Goal: Task Accomplishment & Management: Manage account settings

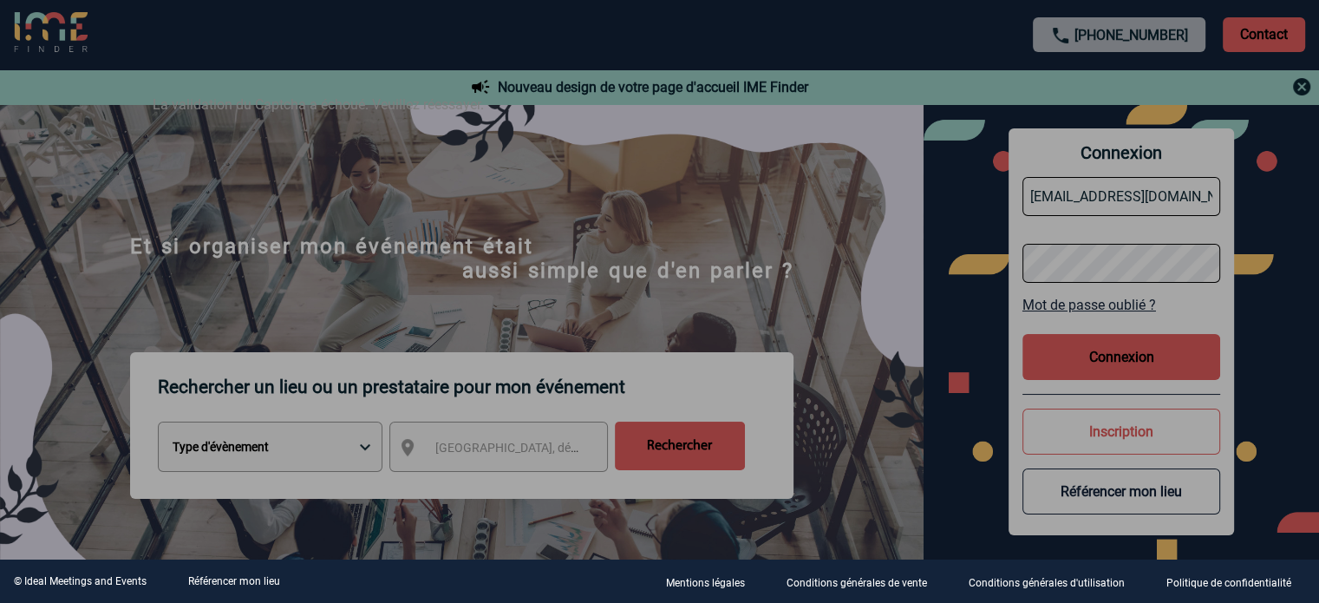
click at [576, 272] on div at bounding box center [659, 301] width 1319 height 603
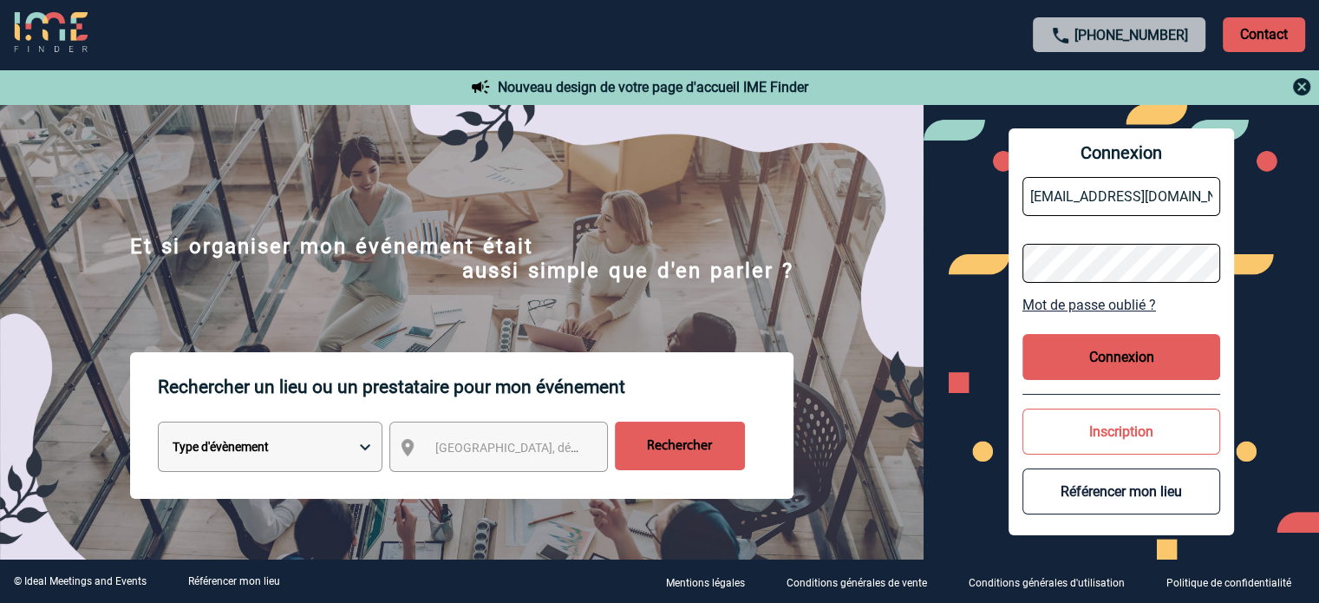
click at [1061, 365] on button "Connexion" at bounding box center [1121, 357] width 198 height 46
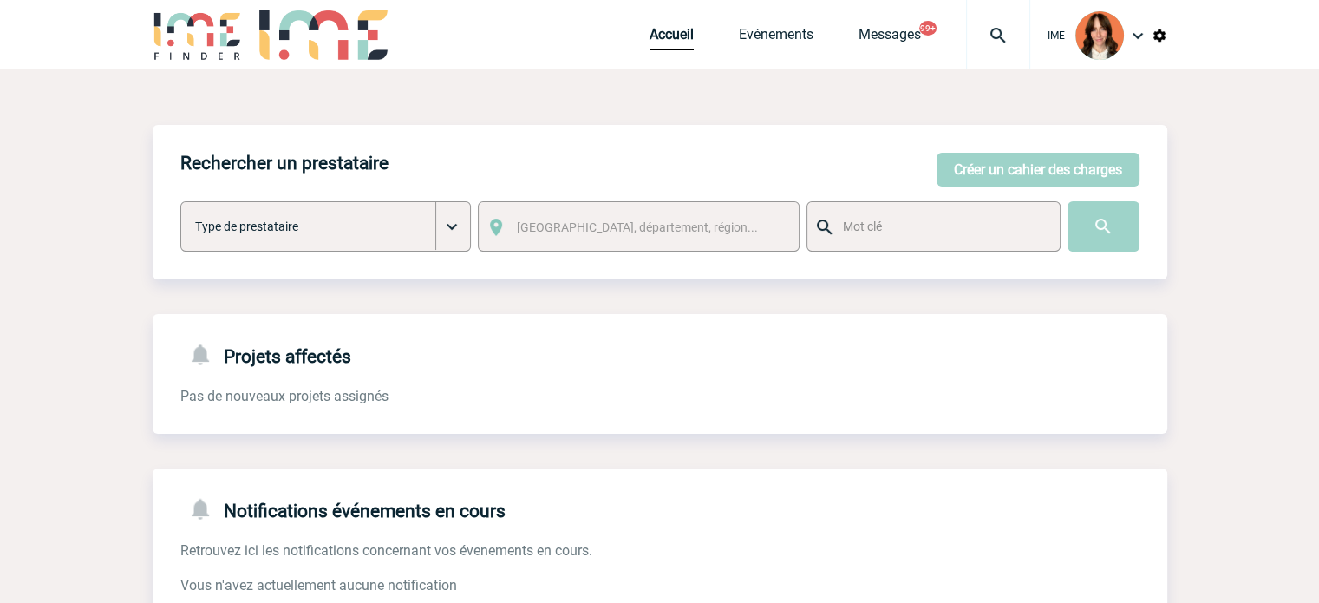
click at [974, 20] on div at bounding box center [998, 34] width 64 height 69
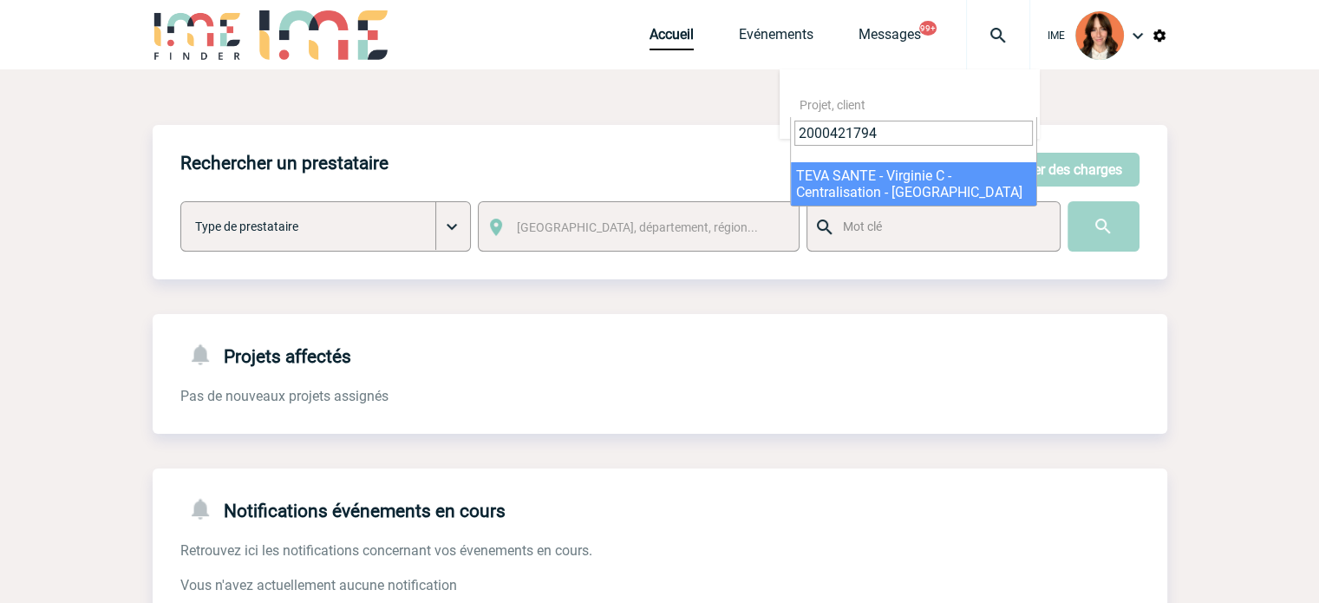
type input "2000421794"
select select "21295"
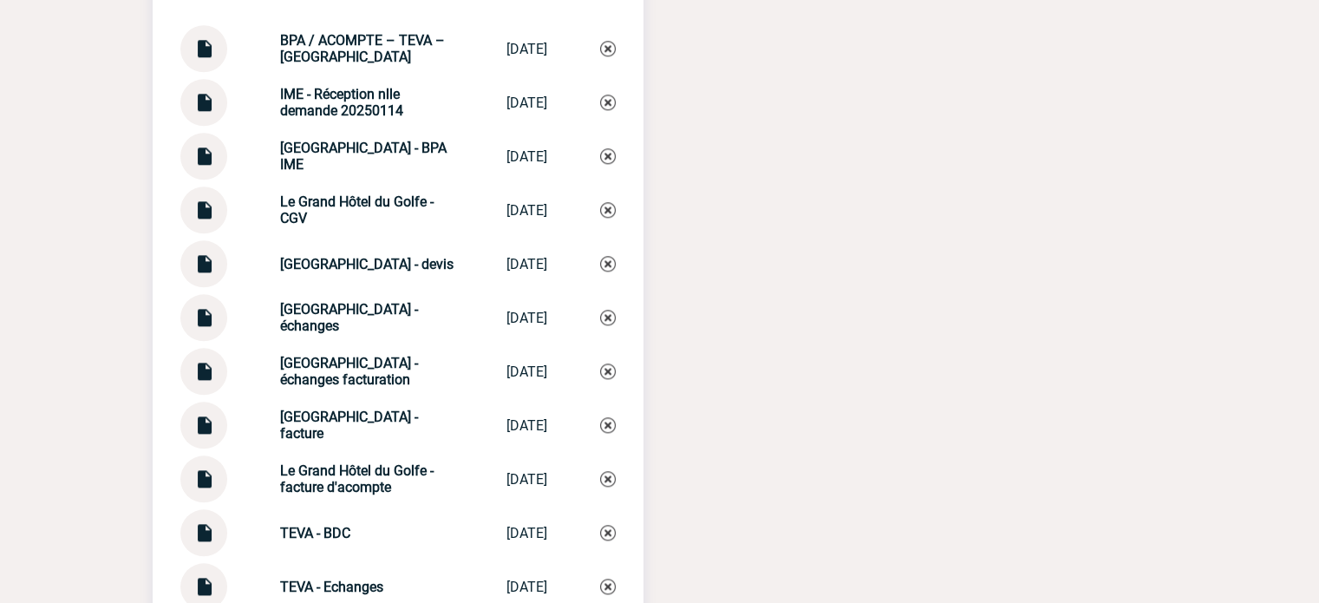
scroll to position [1994, 0]
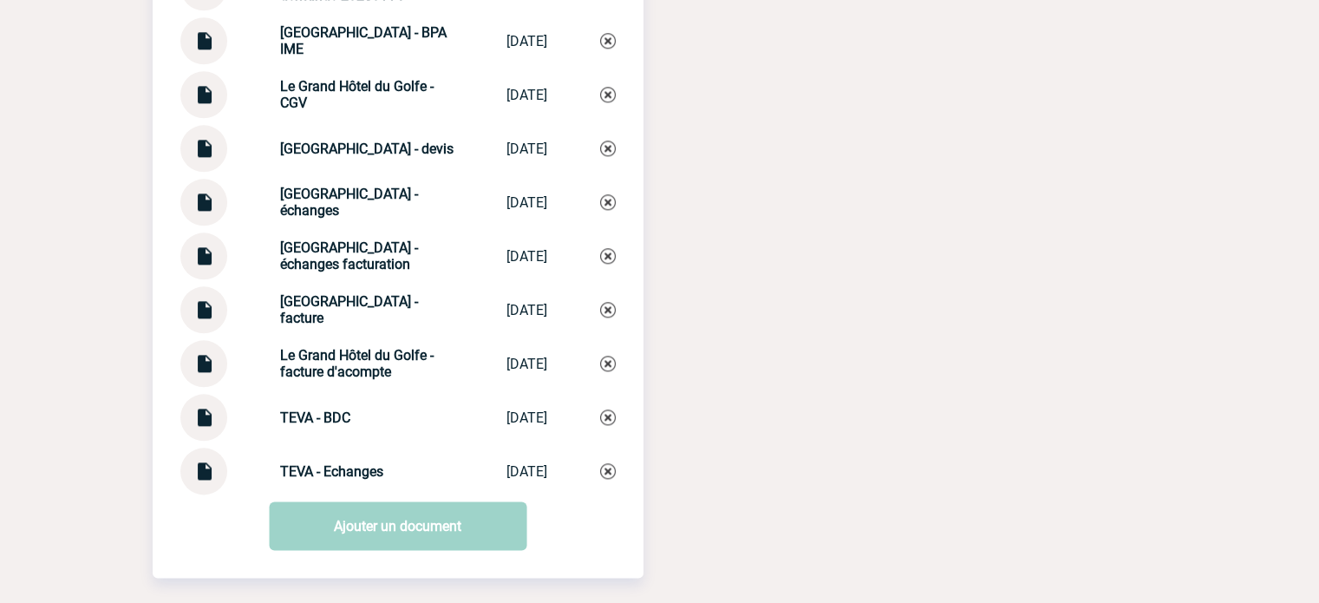
drag, startPoint x: 259, startPoint y: 259, endPoint x: 415, endPoint y: 281, distance: 157.6
click at [415, 279] on div "Le Grand Hôtel du Golfe - échanges facturation Le Grand Hôtel... 15/09/2025" at bounding box center [397, 255] width 435 height 47
click at [601, 264] on img at bounding box center [608, 256] width 16 height 16
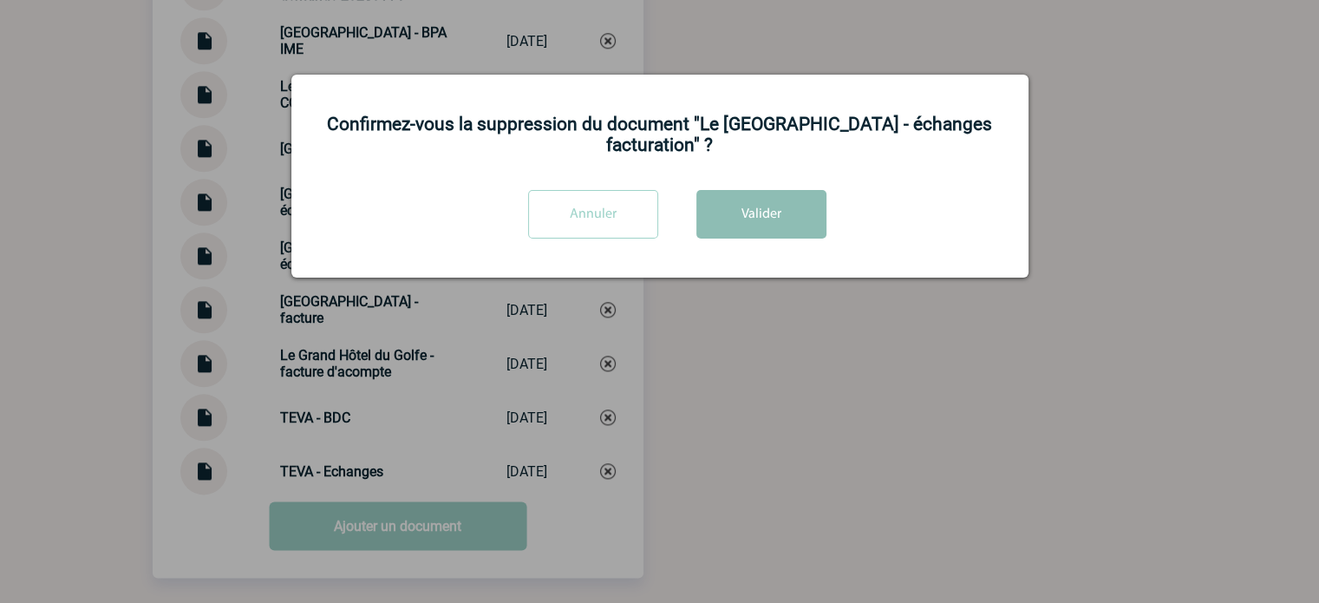
click at [747, 216] on button "Valider" at bounding box center [761, 214] width 130 height 49
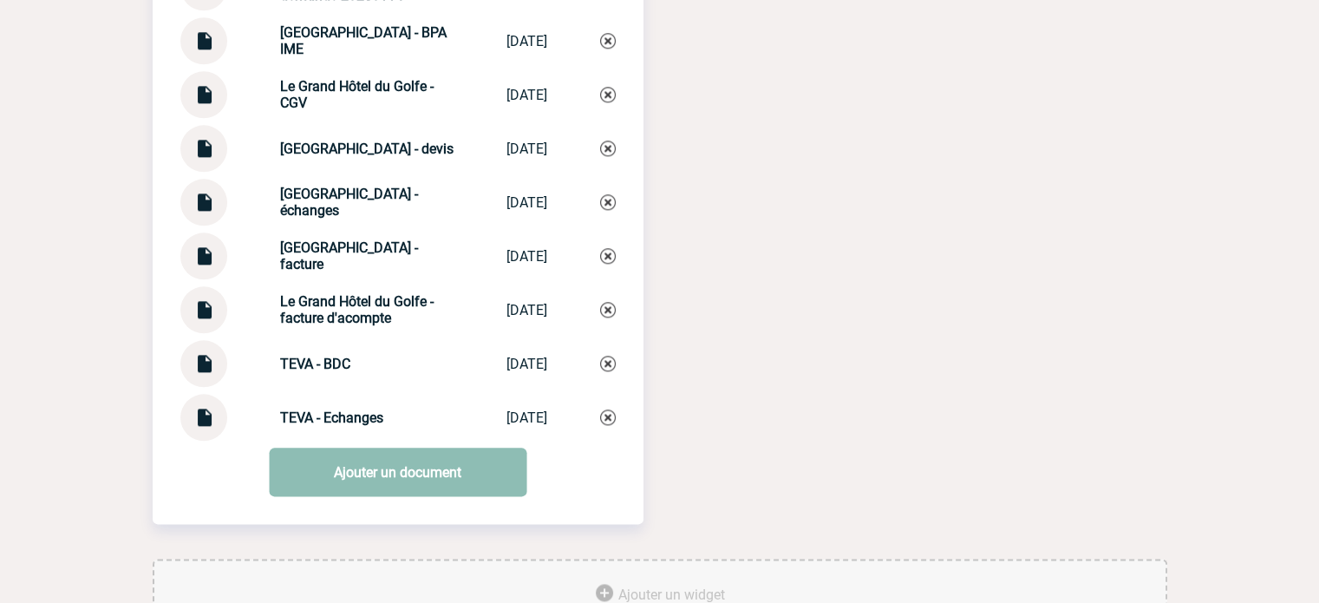
click at [415, 480] on link "Ajouter un document" at bounding box center [397, 471] width 257 height 49
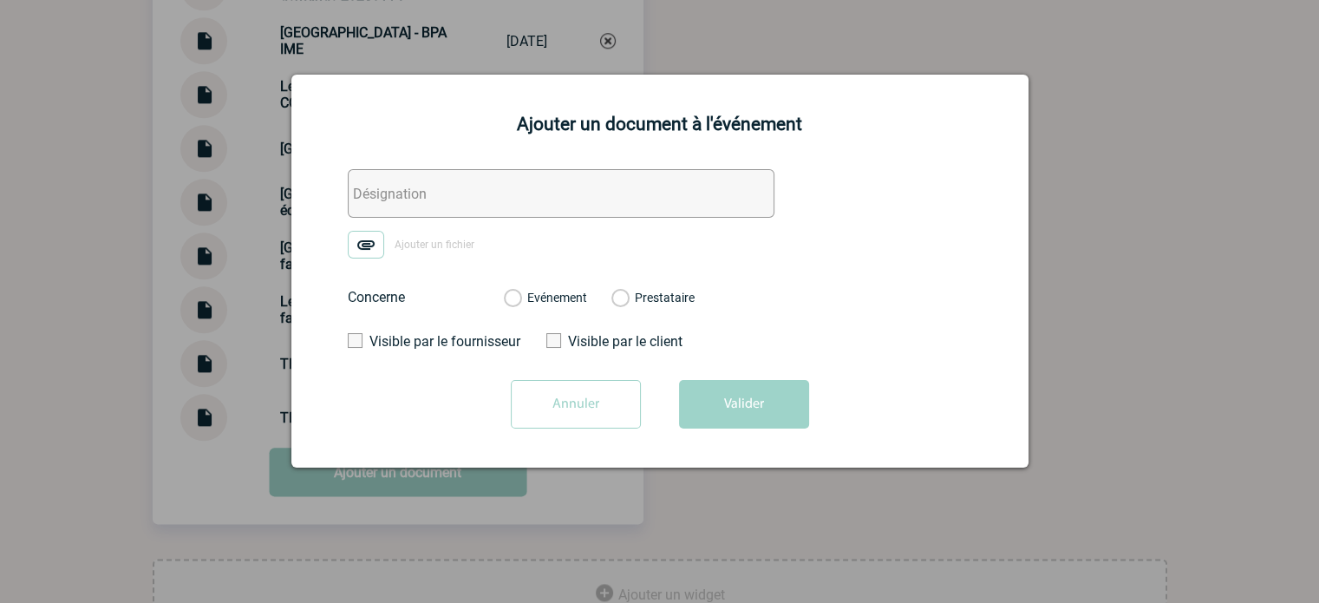
drag, startPoint x: 370, startPoint y: 197, endPoint x: 369, endPoint y: 228, distance: 31.2
click at [370, 197] on input "text" at bounding box center [561, 193] width 427 height 49
paste input "Le Grand Hôtel du Golfe - échanges facturation"
type input "Le Grand Hôtel du Golfe - échanges facturation"
click at [365, 240] on img at bounding box center [366, 245] width 36 height 28
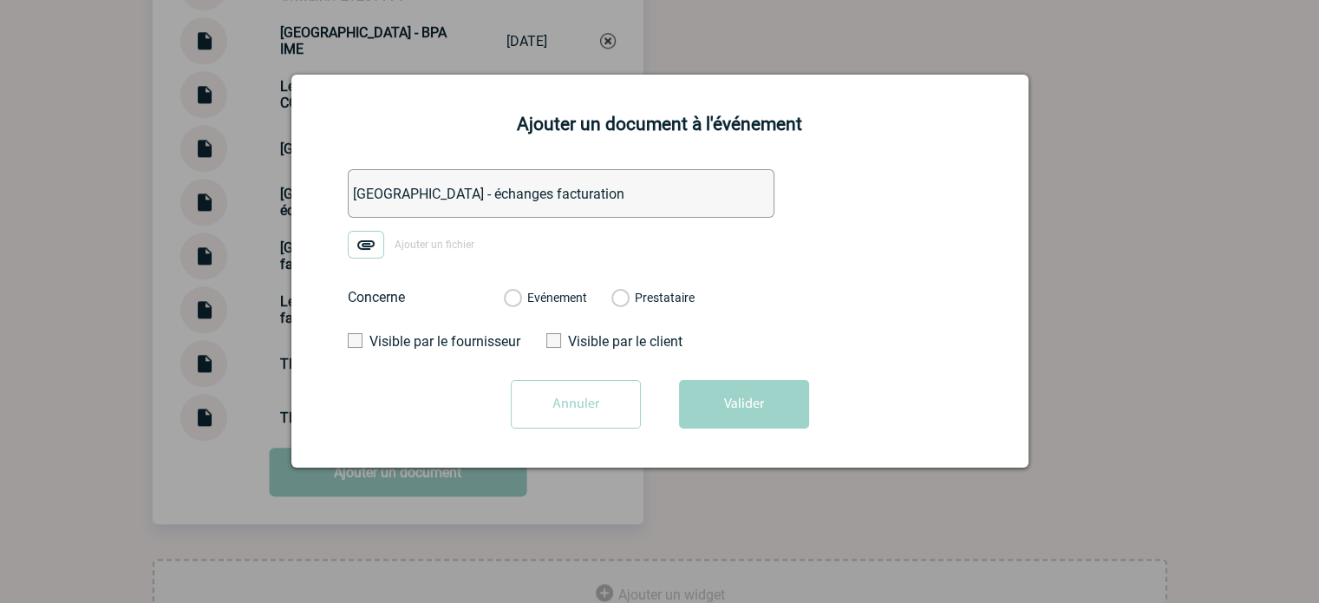
click at [0, 0] on input "Ajouter un fichier" at bounding box center [0, 0] width 0 height 0
click at [520, 297] on label "Evénement" at bounding box center [512, 298] width 16 height 16
click at [0, 0] on input "Evénement" at bounding box center [0, 0] width 0 height 0
click at [746, 421] on button "Valider" at bounding box center [744, 404] width 130 height 49
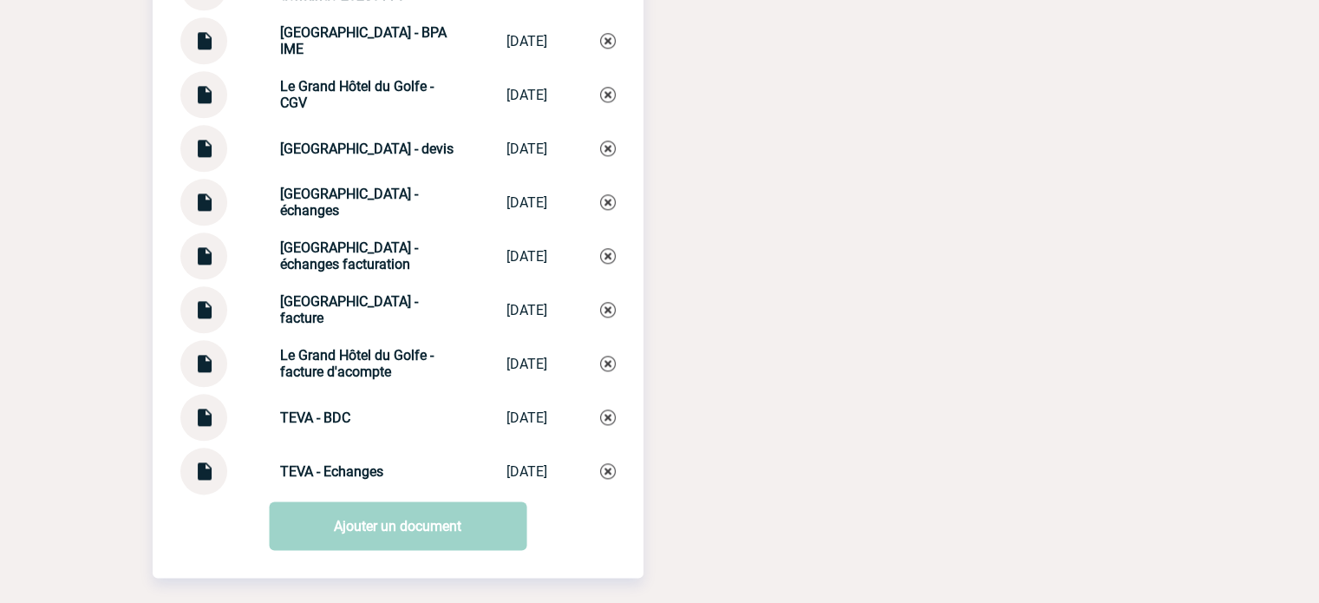
drag, startPoint x: 260, startPoint y: 308, endPoint x: 332, endPoint y: 339, distance: 78.4
click at [332, 333] on div "Le Grand Hôtel du Golfe - facture Le Grand Hôtel... 10/09/2025" at bounding box center [397, 309] width 435 height 47
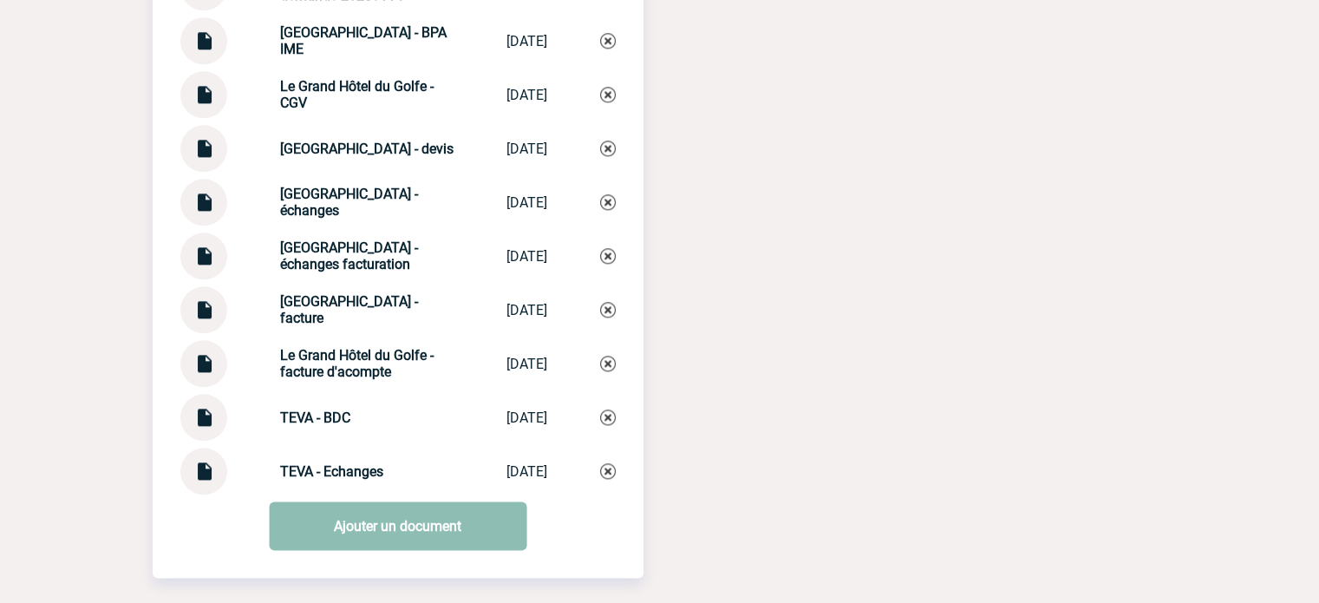
copy strong "Le Grand Hôtel du Golfe - facture"
click at [385, 517] on link "Ajouter un document" at bounding box center [397, 525] width 257 height 49
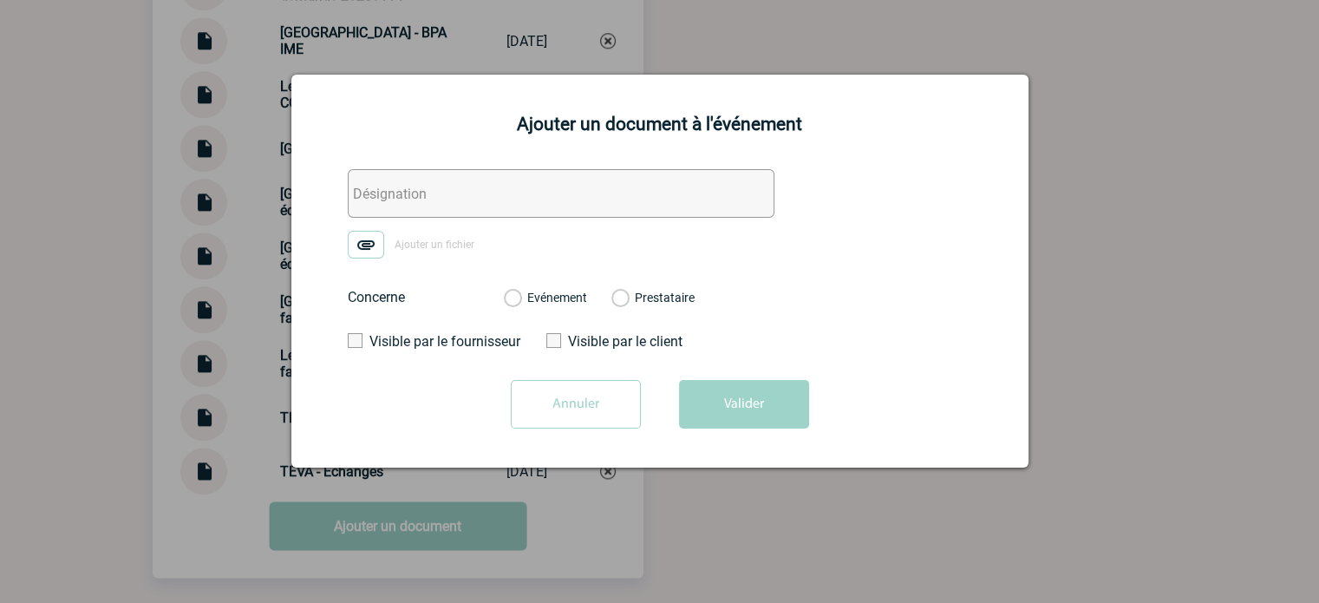
click at [456, 212] on input "text" at bounding box center [561, 193] width 427 height 49
paste input "Le Grand Hôtel du Golfe - facture"
type input "Le Grand Hôtel du Golfe - facture 2"
click at [368, 251] on img at bounding box center [366, 245] width 36 height 28
click at [0, 0] on input "Ajouter un fichier" at bounding box center [0, 0] width 0 height 0
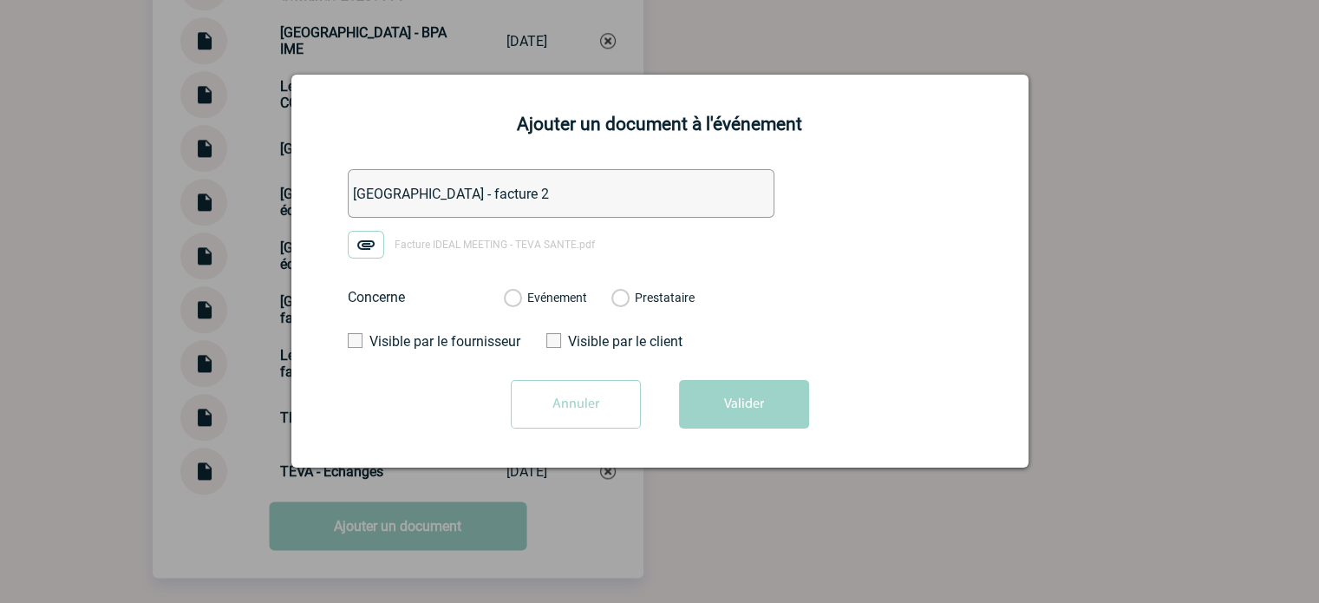
click at [529, 306] on div "Evénement" at bounding box center [545, 297] width 83 height 17
click at [520, 302] on label "Evénement" at bounding box center [512, 298] width 16 height 16
click at [0, 0] on input "Evénement" at bounding box center [0, 0] width 0 height 0
click at [693, 402] on button "Valider" at bounding box center [744, 404] width 130 height 49
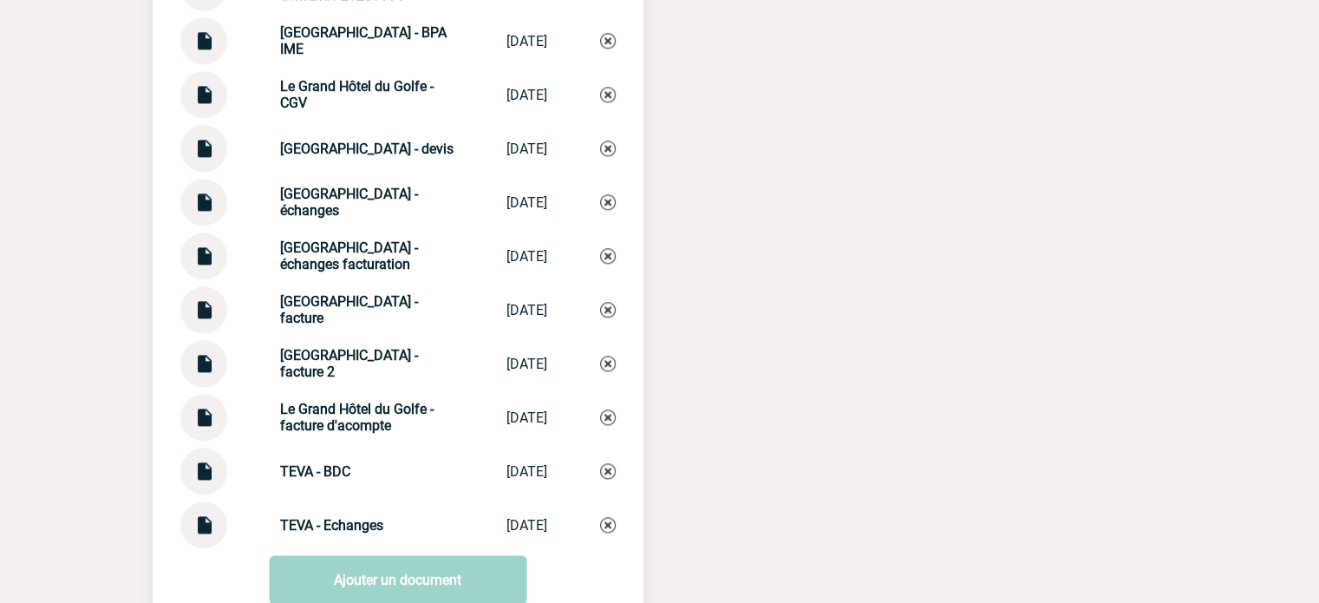
click at [208, 427] on img at bounding box center [203, 411] width 23 height 34
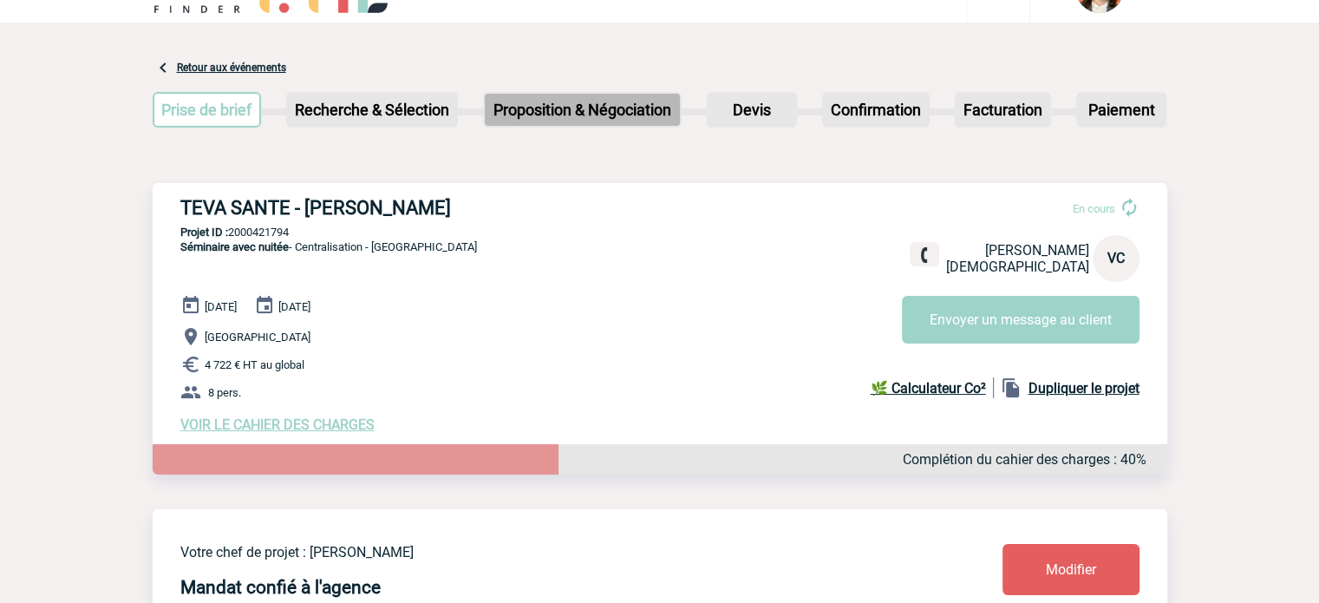
scroll to position [0, 0]
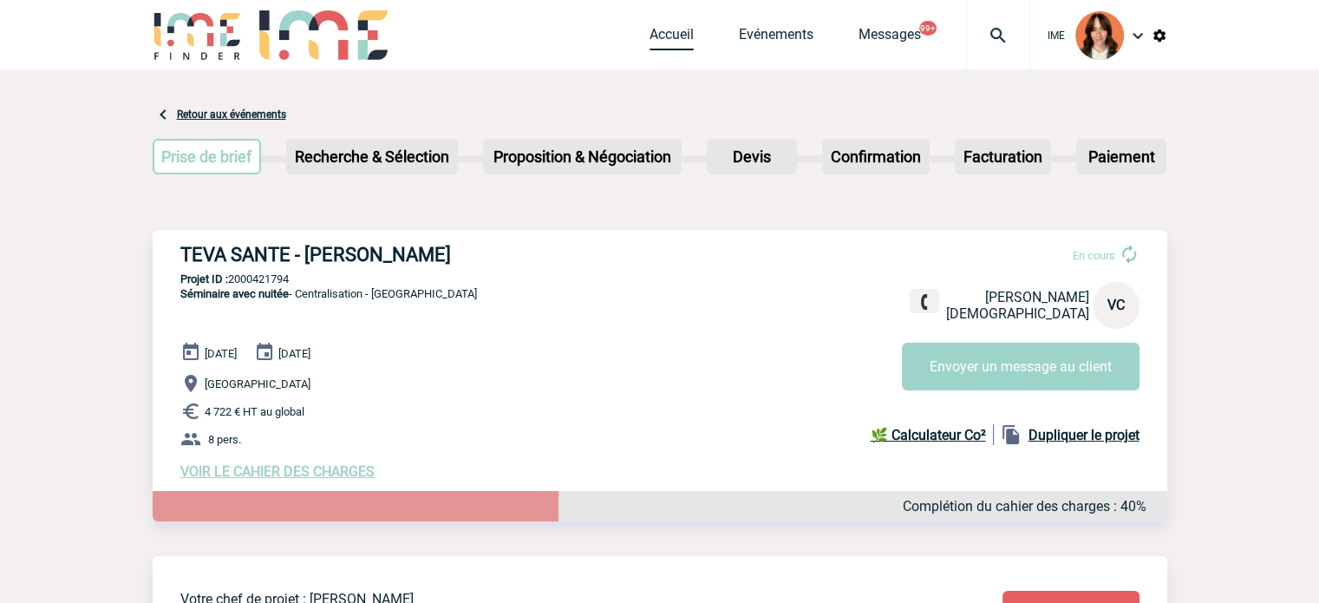
click at [656, 41] on link "Accueil" at bounding box center [671, 38] width 44 height 24
